Goal: Transaction & Acquisition: Purchase product/service

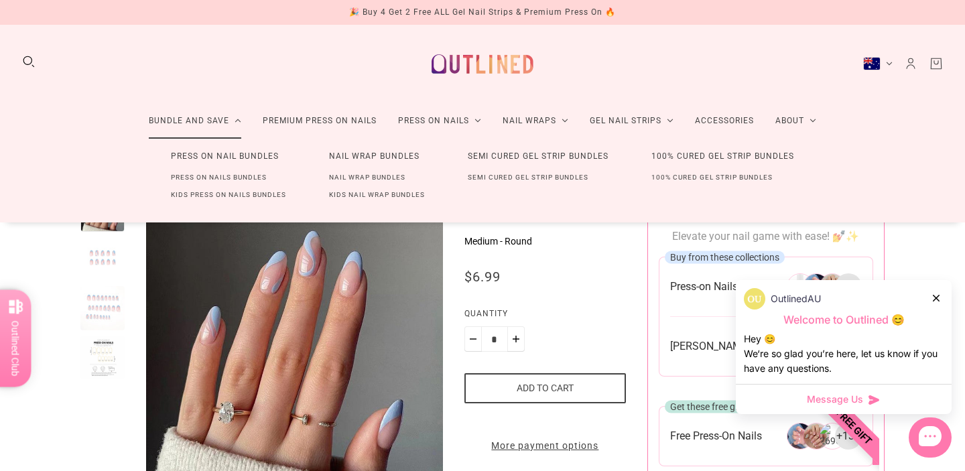
click at [205, 158] on link "Press On Nail Bundles" at bounding box center [224, 156] width 151 height 25
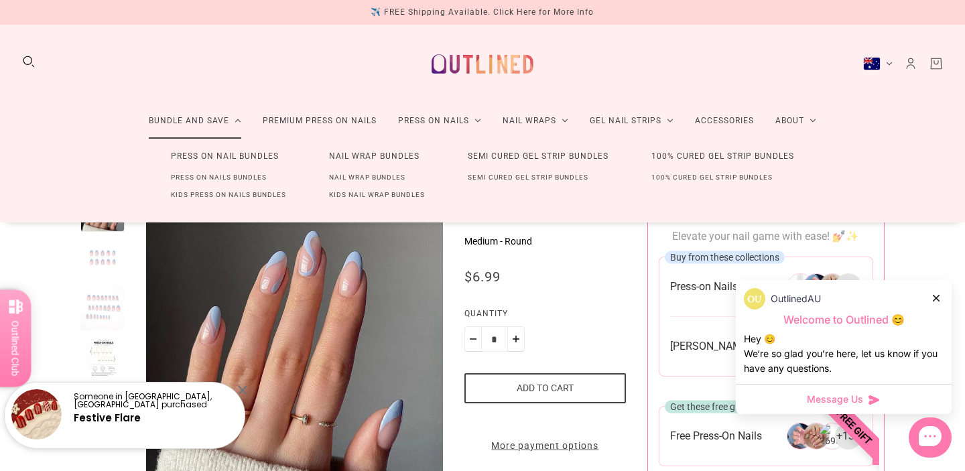
click at [205, 158] on link "Press On Nail Bundles" at bounding box center [224, 156] width 151 height 25
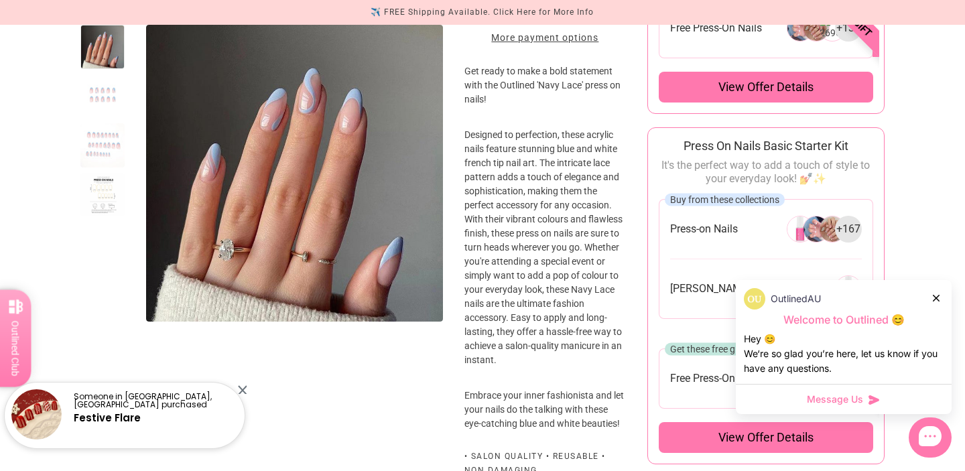
scroll to position [425, 0]
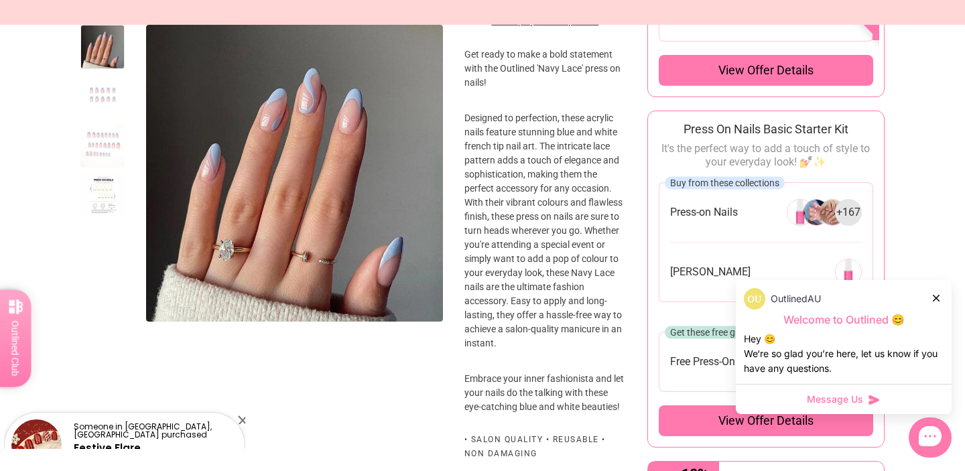
click at [243, 389] on div at bounding box center [261, 236] width 363 height 946
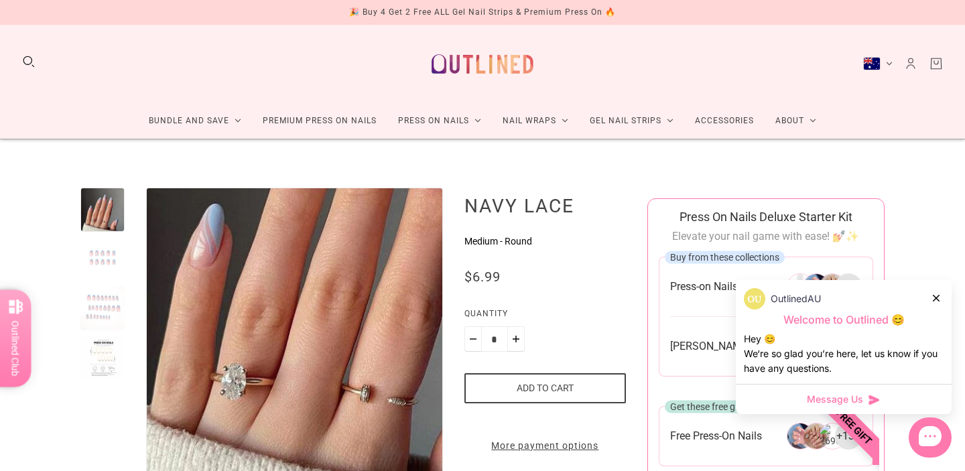
scroll to position [0, 0]
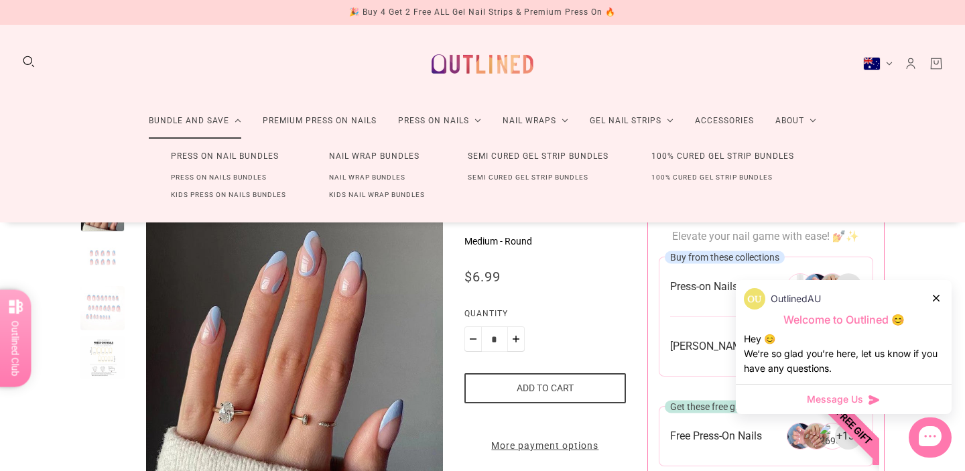
click at [196, 159] on link "Press On Nail Bundles" at bounding box center [224, 156] width 151 height 25
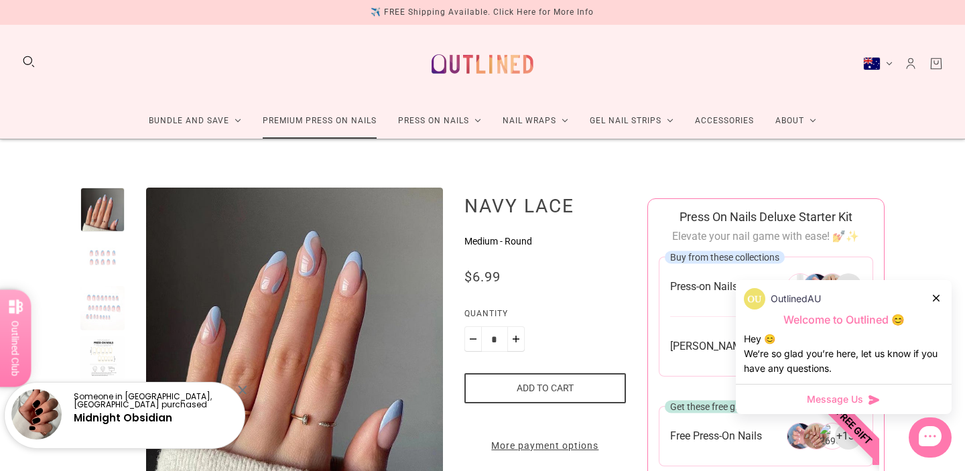
click at [308, 122] on link "Premium Press On Nails" at bounding box center [319, 121] width 135 height 36
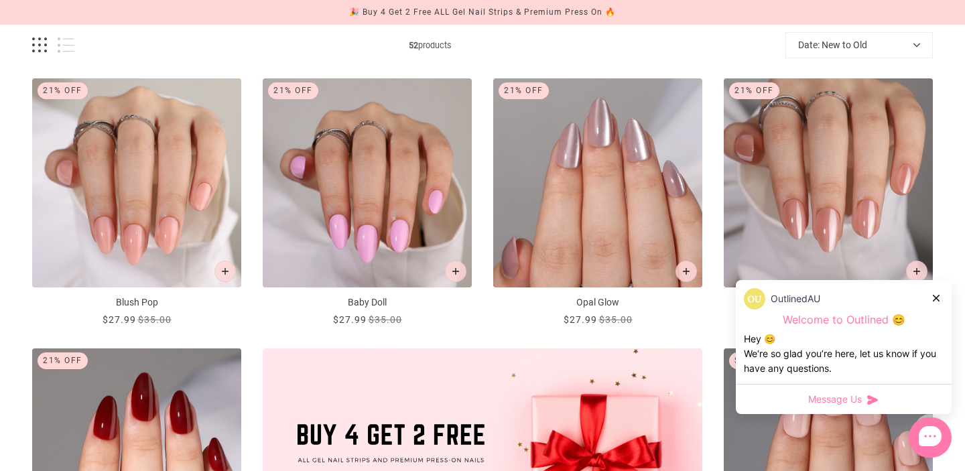
scroll to position [200, 0]
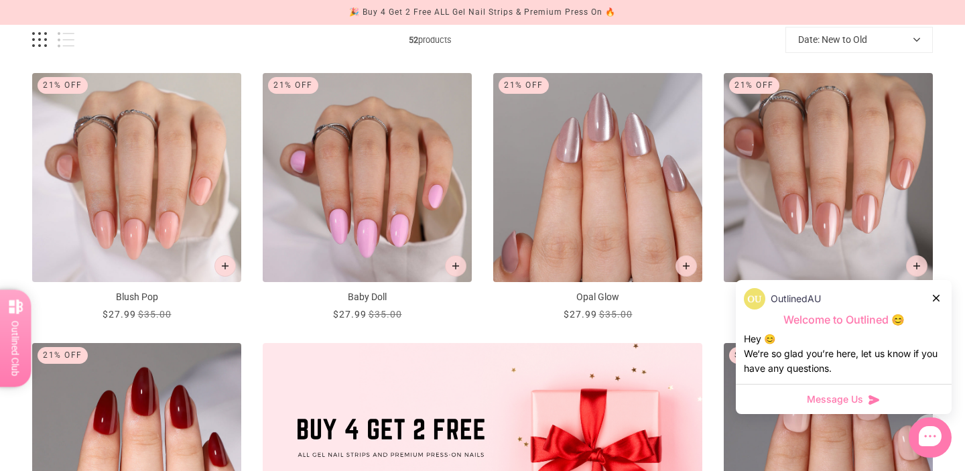
click at [936, 298] on icon at bounding box center [936, 298] width 7 height 7
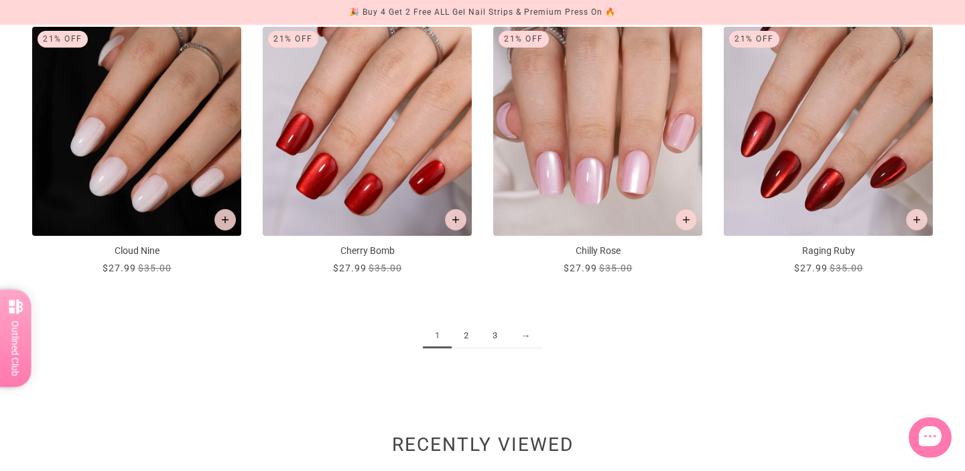
scroll to position [1606, 0]
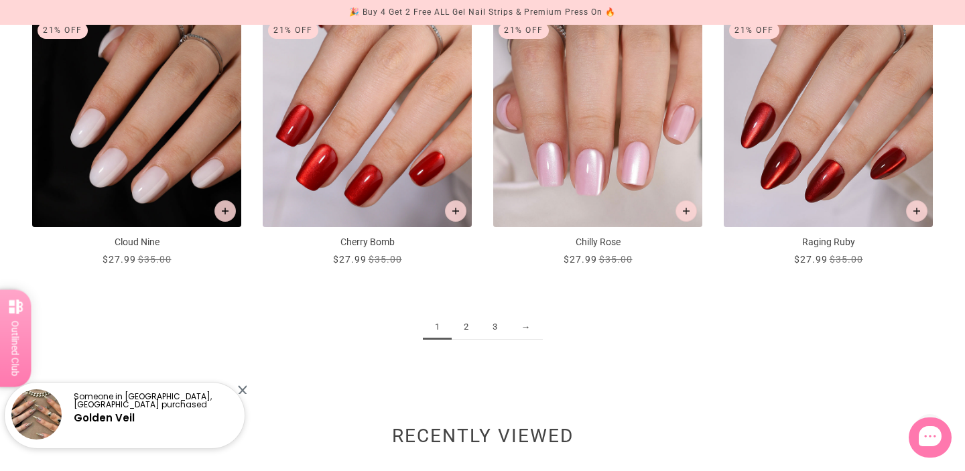
click at [467, 327] on link "2" at bounding box center [466, 327] width 29 height 25
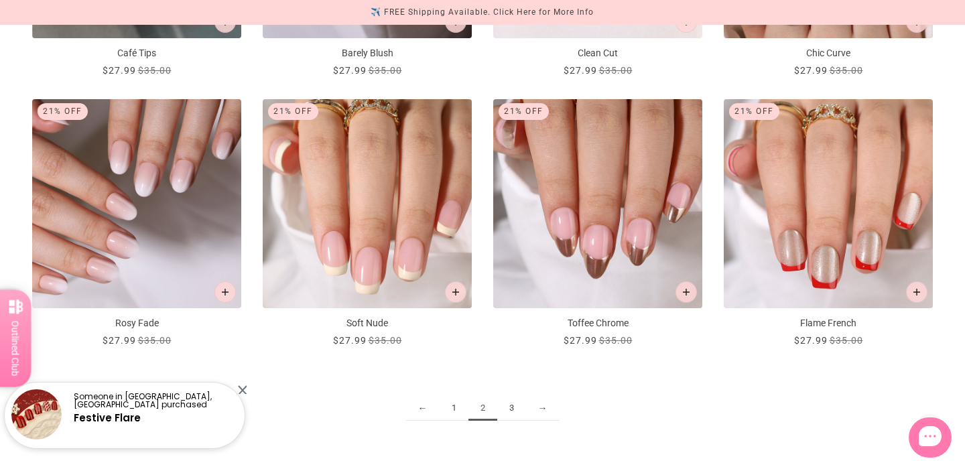
scroll to position [1526, 0]
click at [511, 408] on link "3" at bounding box center [511, 408] width 29 height 25
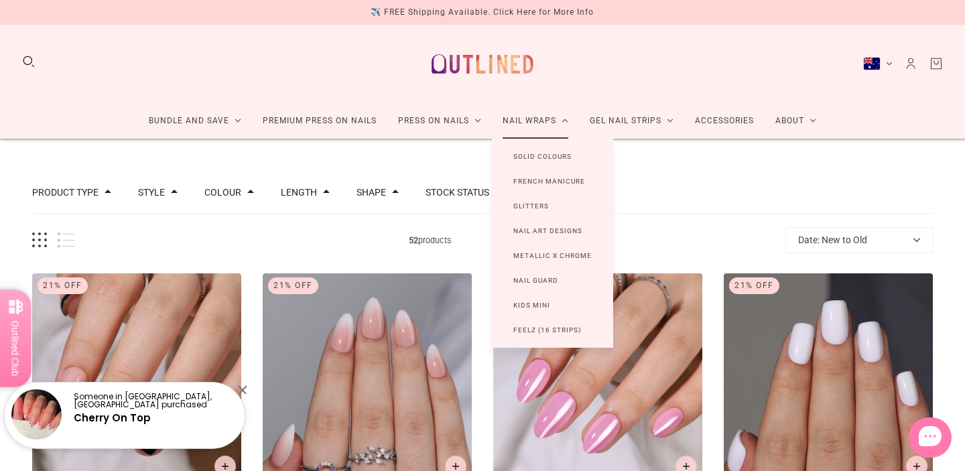
click at [542, 225] on link "Nail Art Designs" at bounding box center [548, 231] width 112 height 25
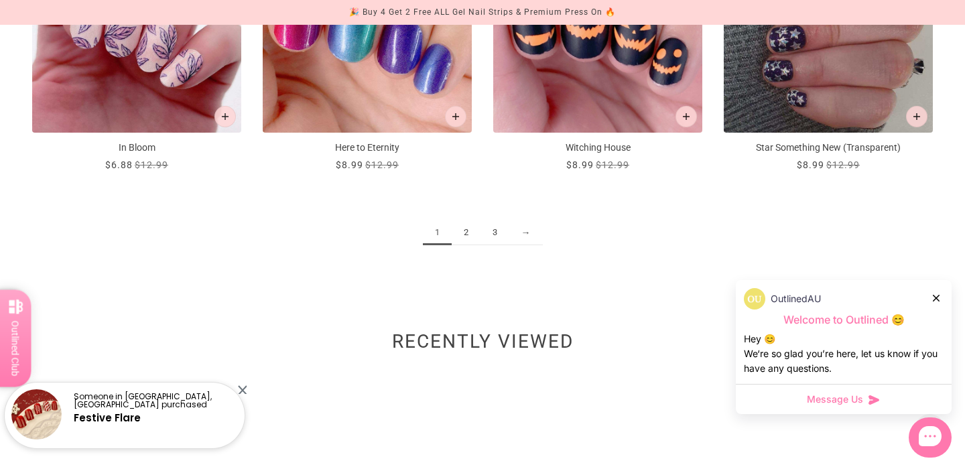
scroll to position [1703, 0]
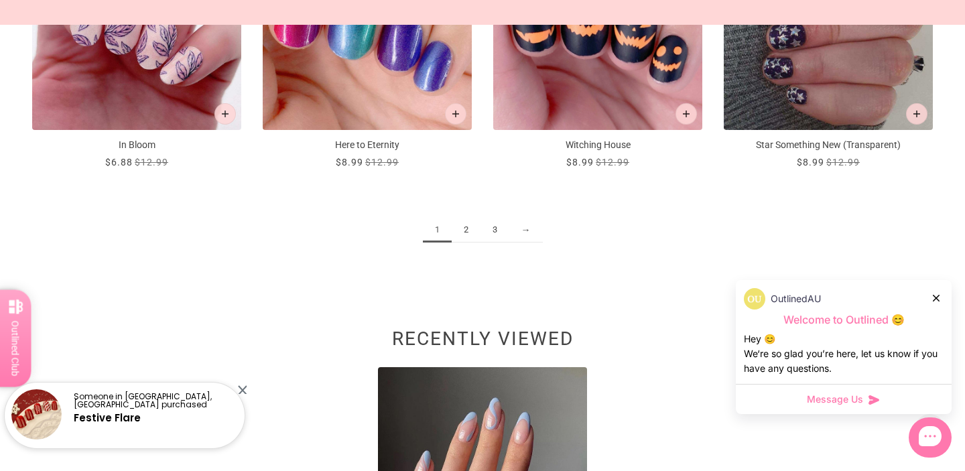
click at [465, 230] on link "2" at bounding box center [466, 230] width 29 height 25
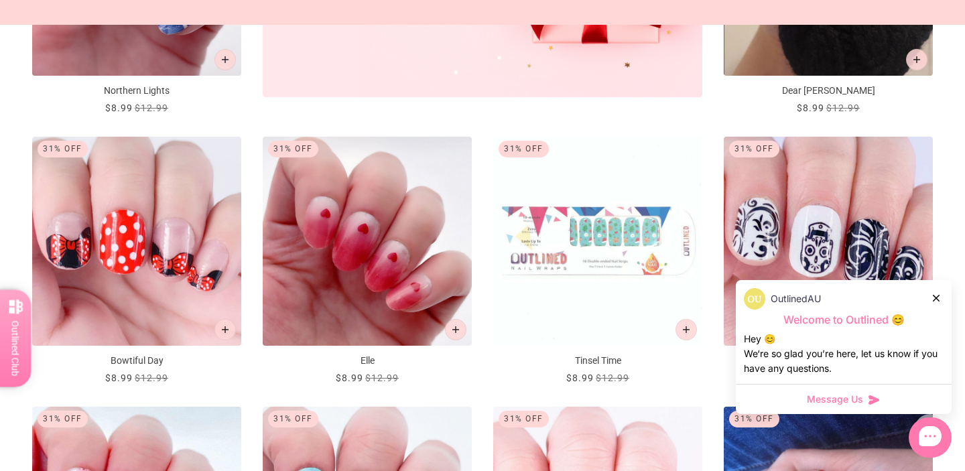
scroll to position [686, 0]
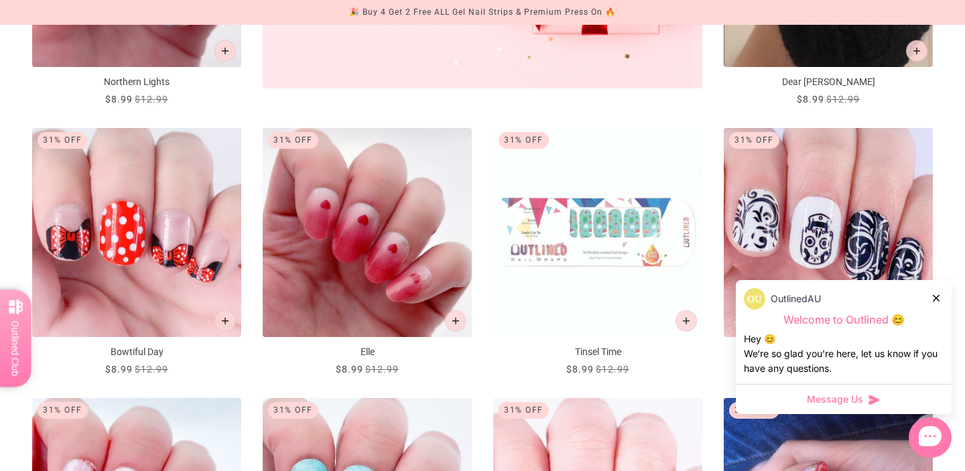
click at [604, 245] on img "Tinsel Time" at bounding box center [597, 232] width 209 height 209
